Goal: Check status: Check status

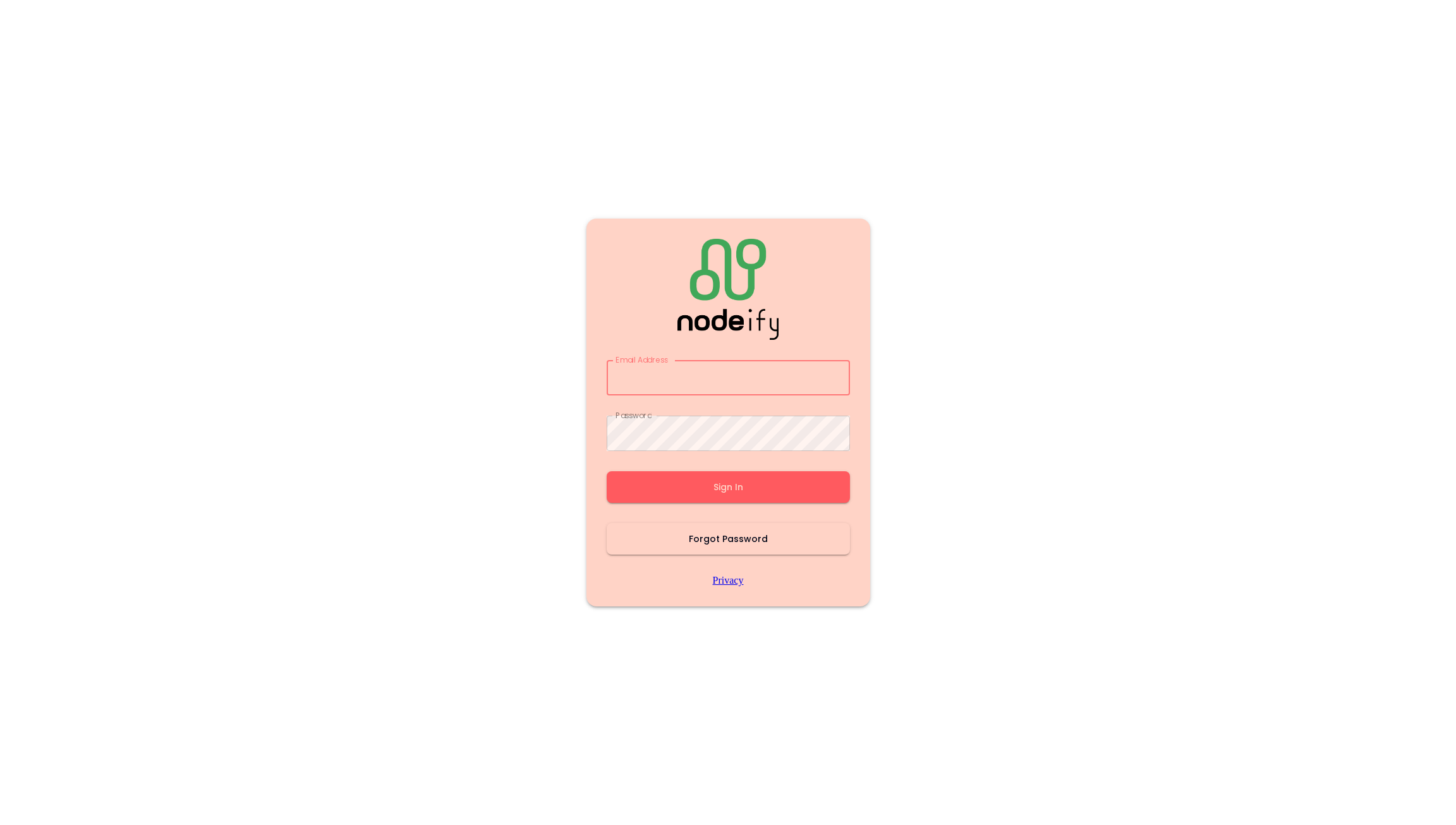
type input "**********"
click at [751, 481] on button "Sign In" at bounding box center [728, 487] width 244 height 32
type input "**********"
click at [751, 481] on button "Sign In" at bounding box center [728, 487] width 244 height 32
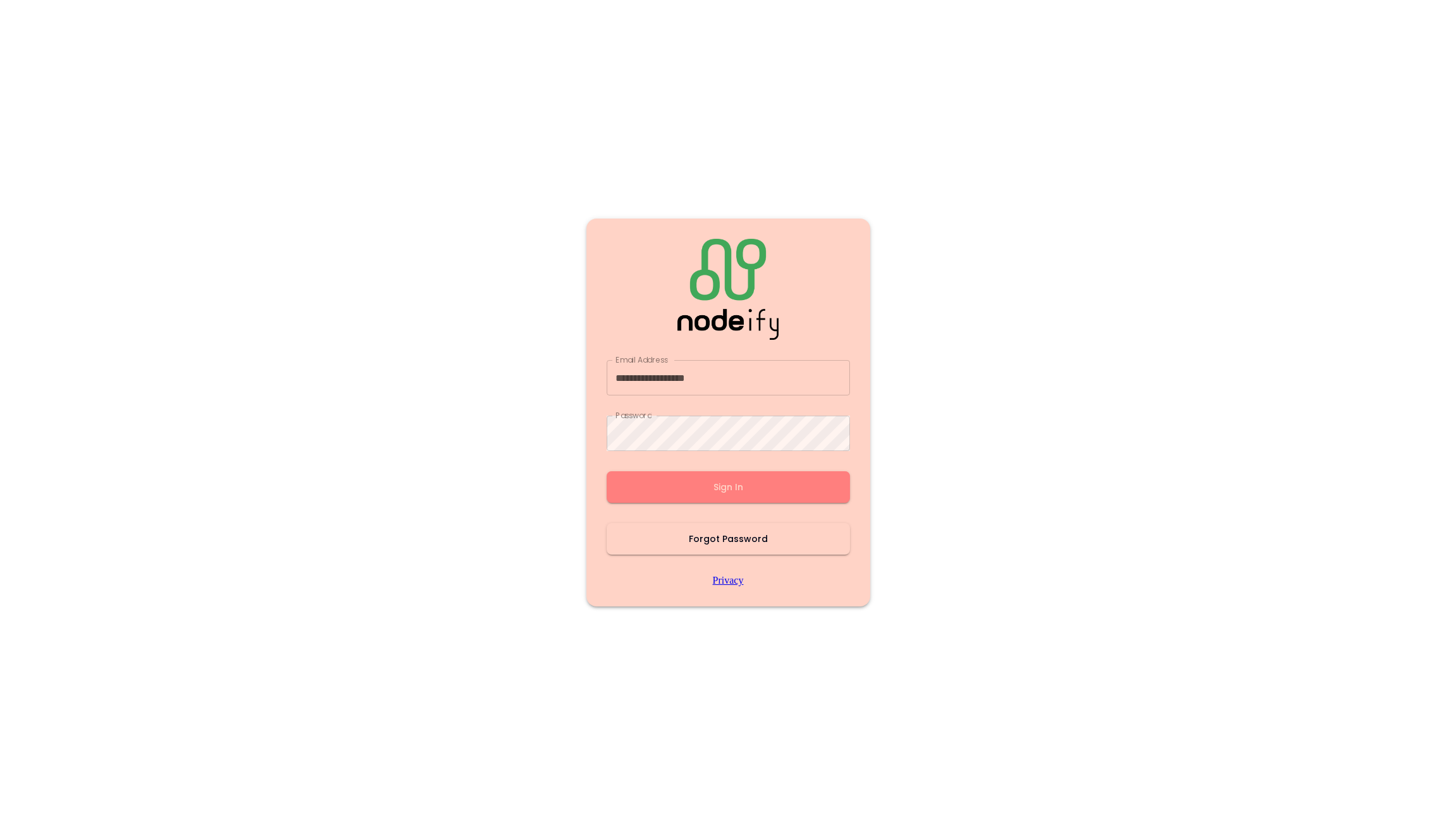
click at [751, 481] on button "Sign In" at bounding box center [728, 487] width 244 height 32
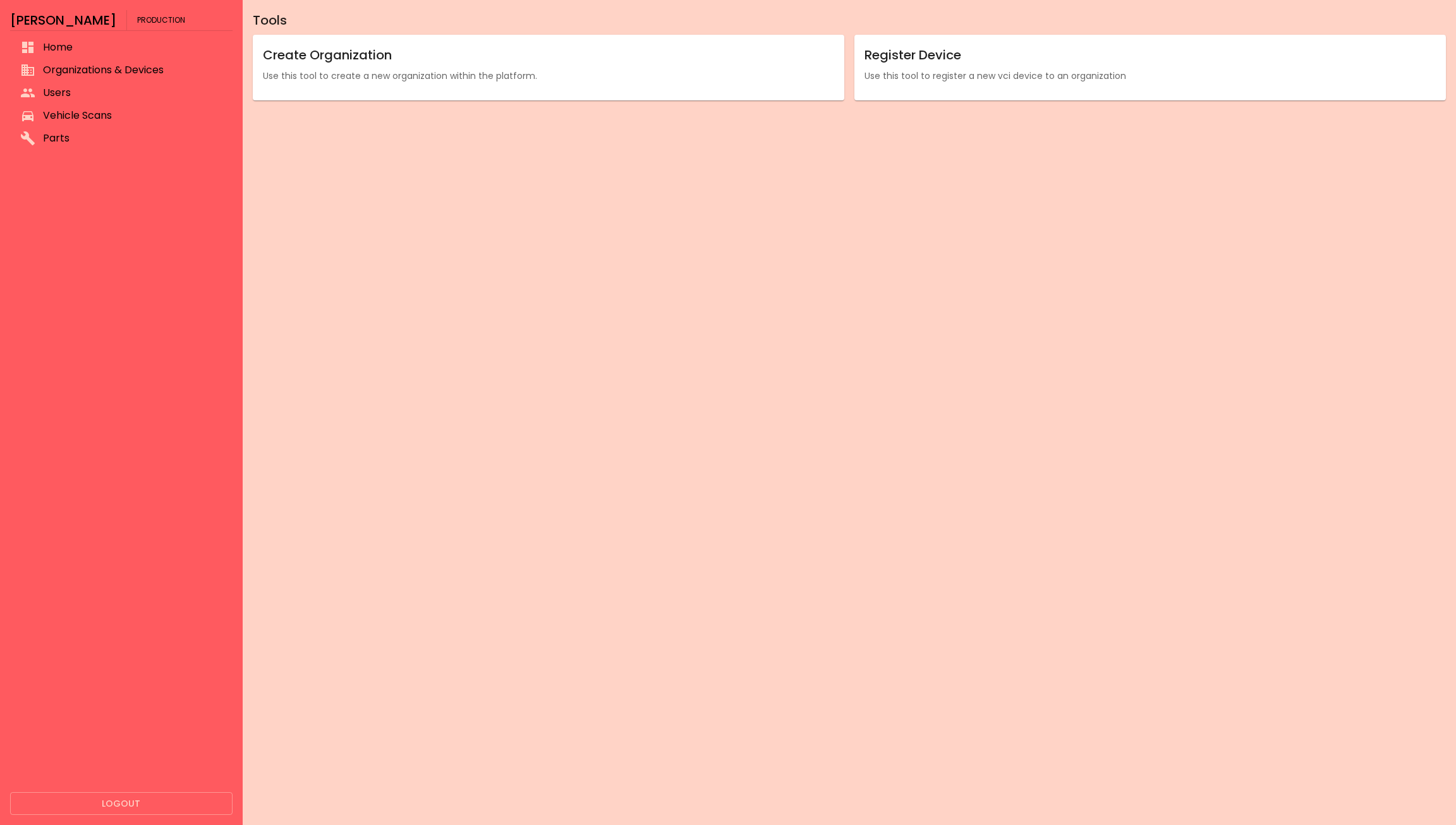
click at [751, 481] on div "Tools Create Organization Use this tool to create a new organization within the…" at bounding box center [850, 412] width 1214 height 825
click at [56, 33] on div "[PERSON_NAME] Production Home Organizations & Devices Users Vehicle Scans Parts…" at bounding box center [121, 412] width 243 height 825
click at [100, 116] on span "Vehicle Scans" at bounding box center [133, 116] width 180 height 15
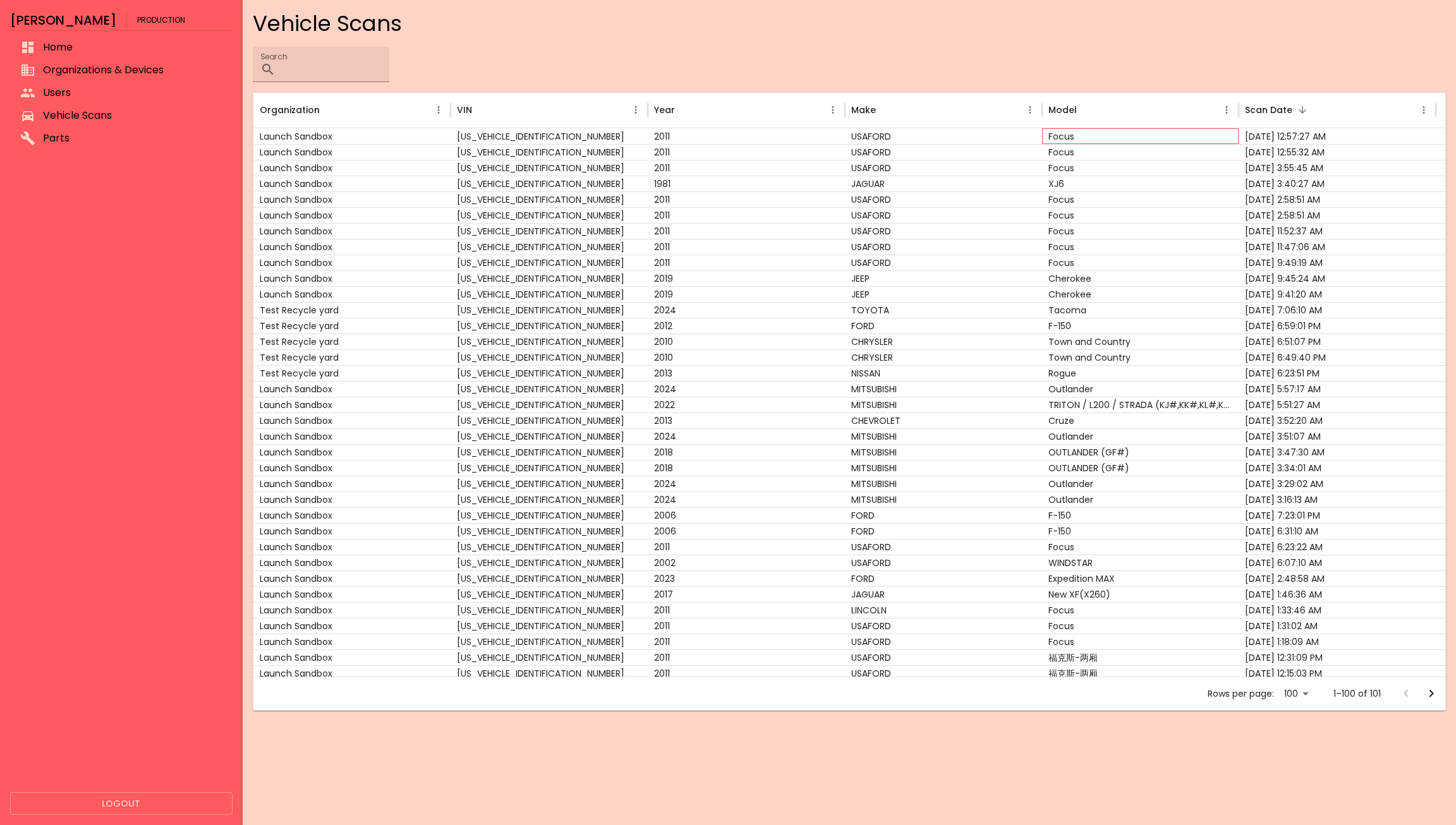
click at [1152, 140] on div "Focus" at bounding box center [1141, 136] width 197 height 16
click at [485, 221] on div "[US_VEHICLE_IDENTIFICATION_NUMBER]" at bounding box center [549, 215] width 197 height 16
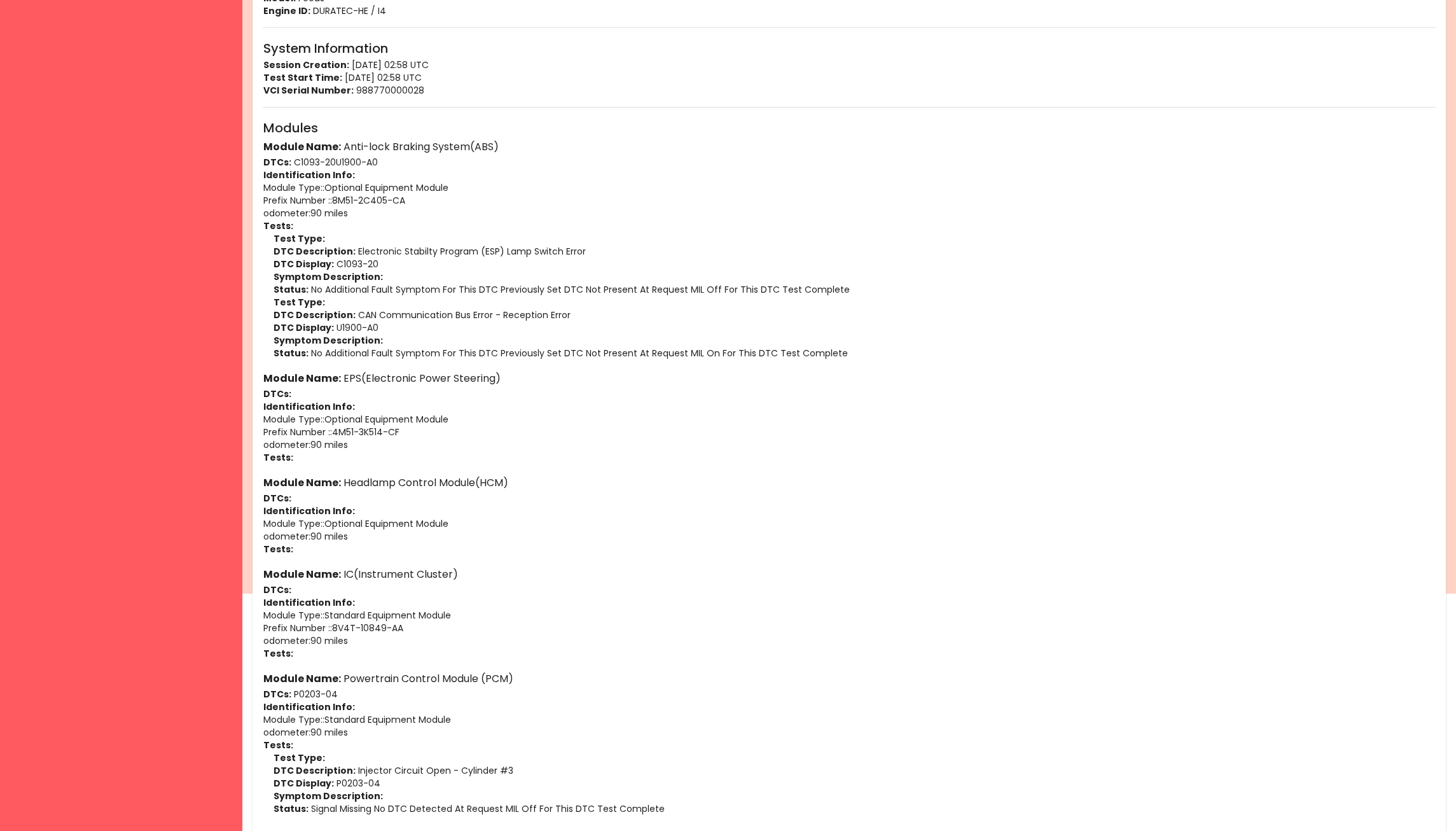
scroll to position [314, 0]
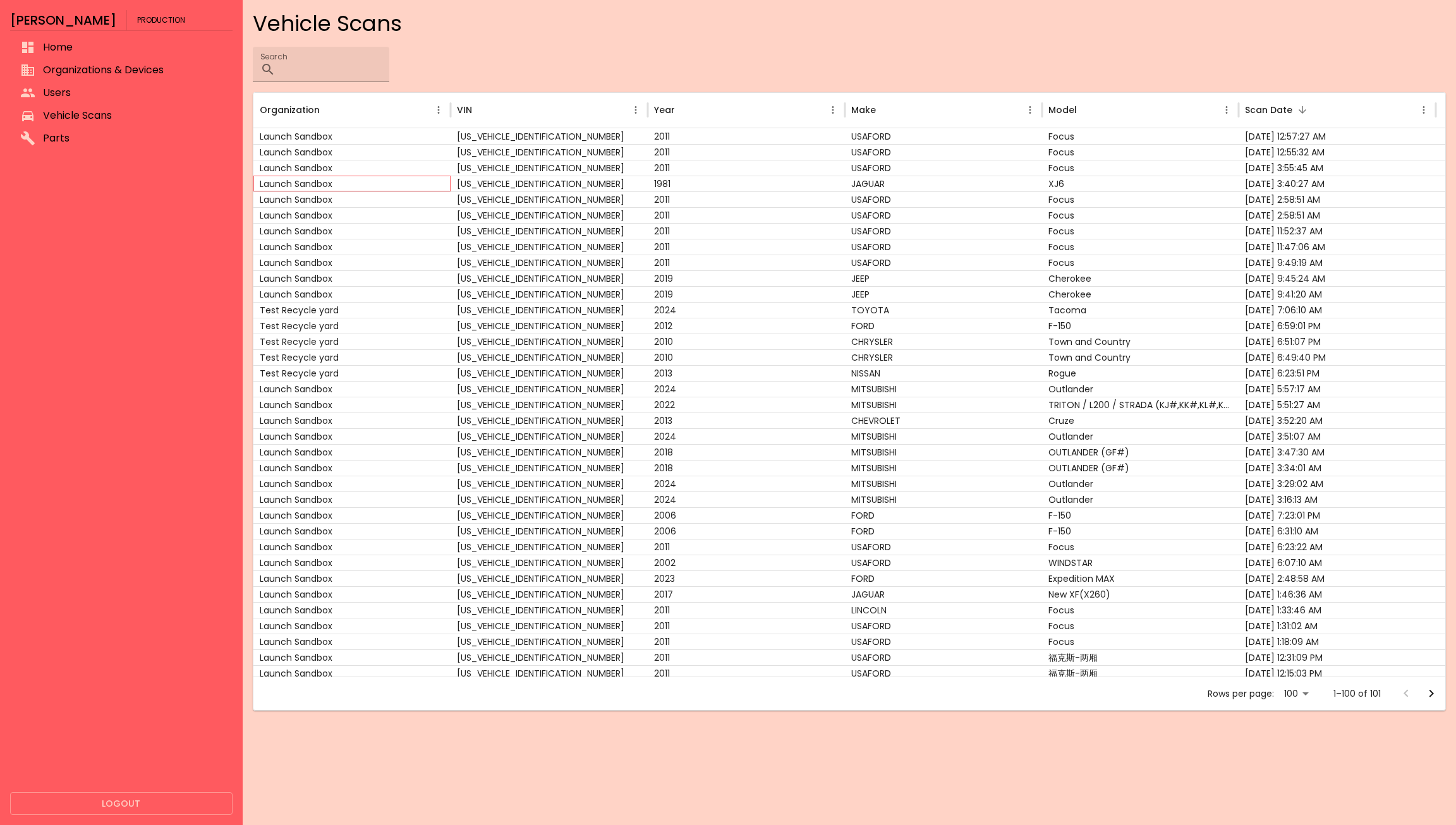
click at [349, 177] on div "Launch Sandbox" at bounding box center [352, 183] width 197 height 16
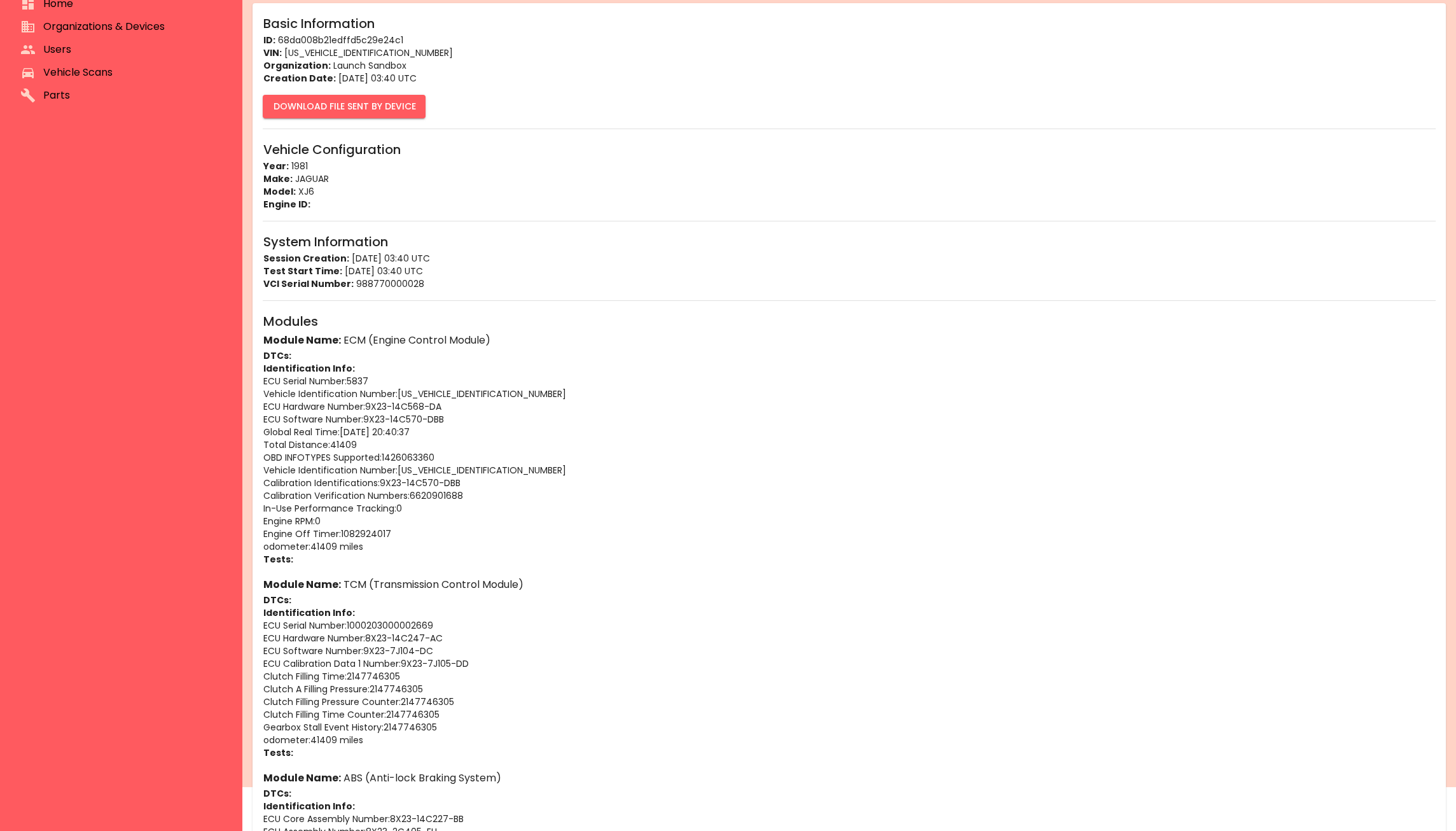
scroll to position [64, 0]
